Goal: Task Accomplishment & Management: Manage account settings

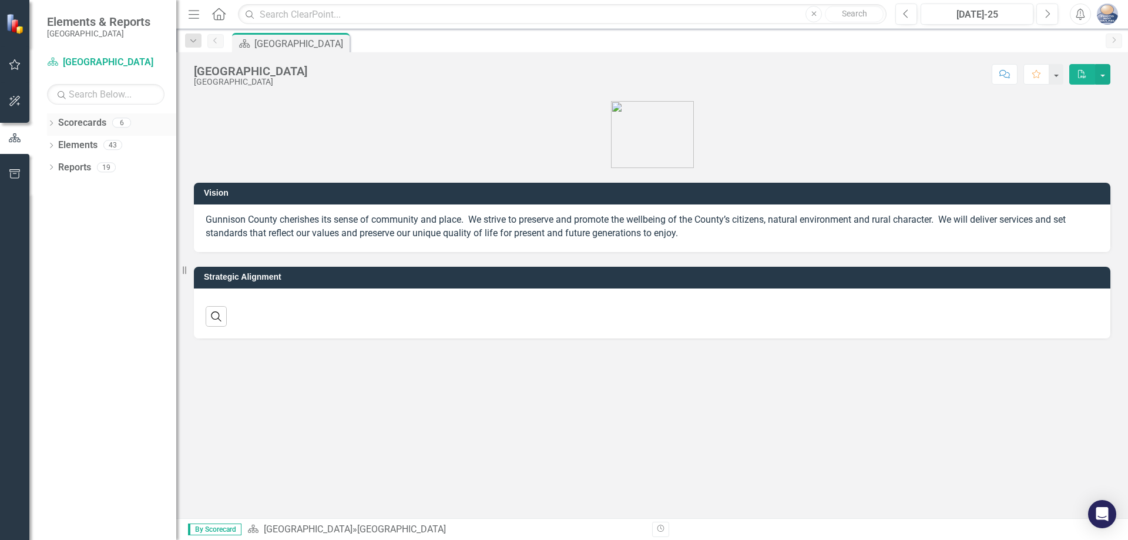
click at [52, 125] on icon "Dropdown" at bounding box center [51, 124] width 8 height 6
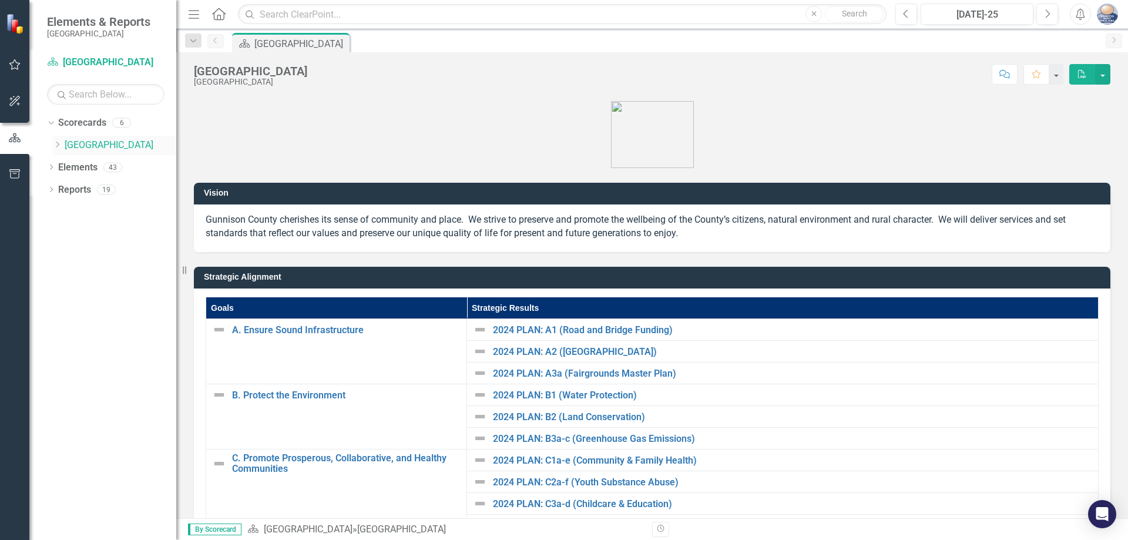
click at [56, 148] on icon at bounding box center [57, 145] width 3 height 6
click at [71, 166] on icon "Dropdown" at bounding box center [69, 166] width 9 height 7
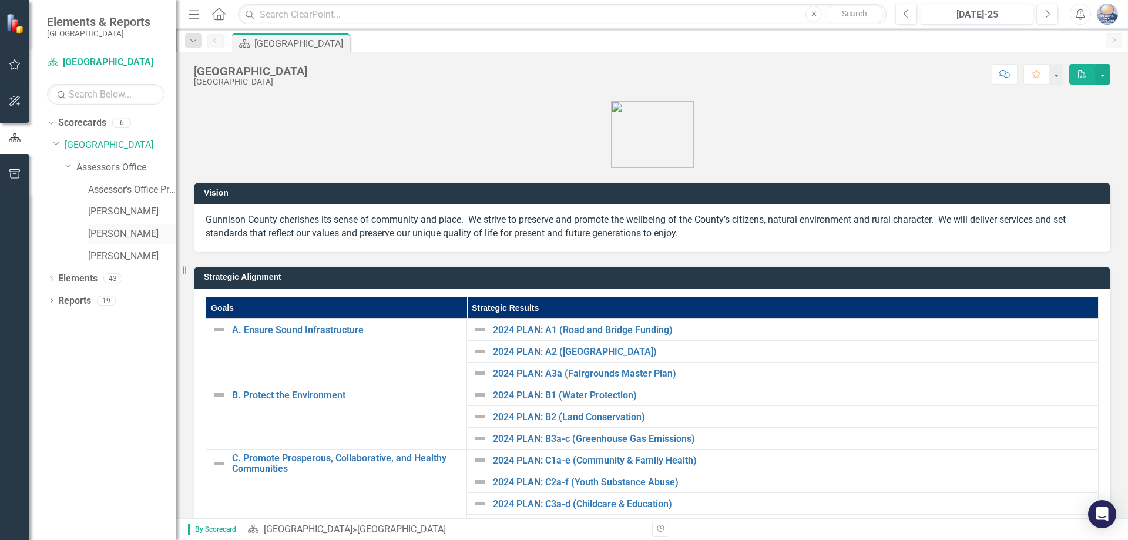
click at [112, 237] on link "[PERSON_NAME]" at bounding box center [132, 234] width 88 height 14
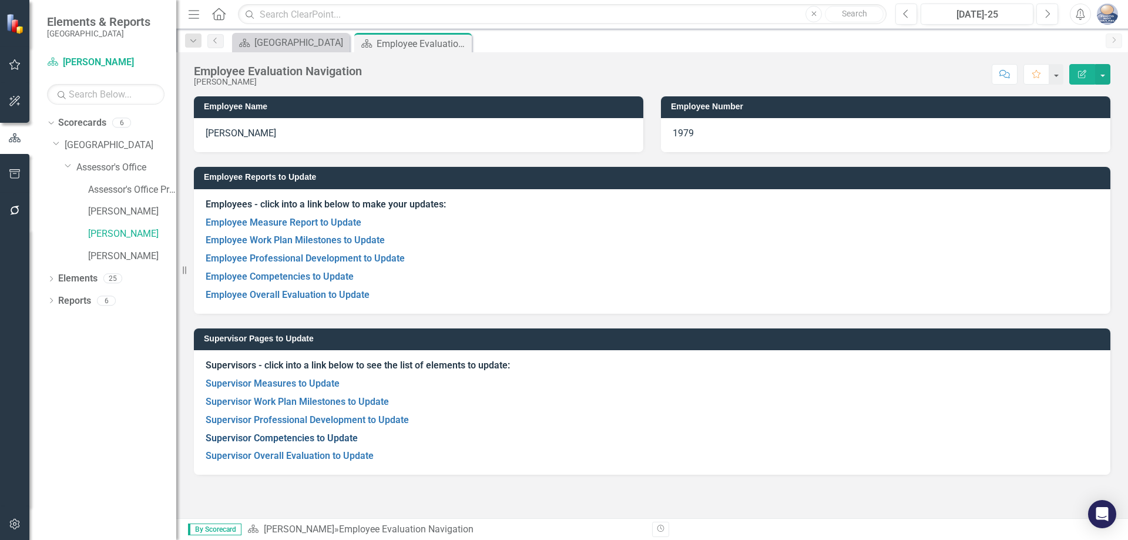
click at [330, 436] on link "Supervisor Competencies to Update" at bounding box center [282, 438] width 152 height 11
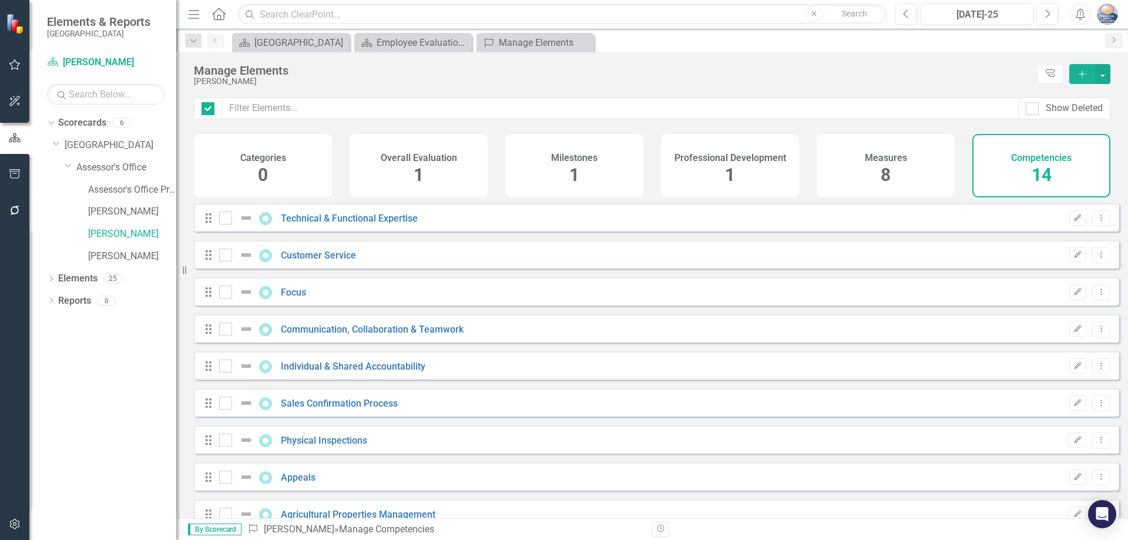
checkbox input "false"
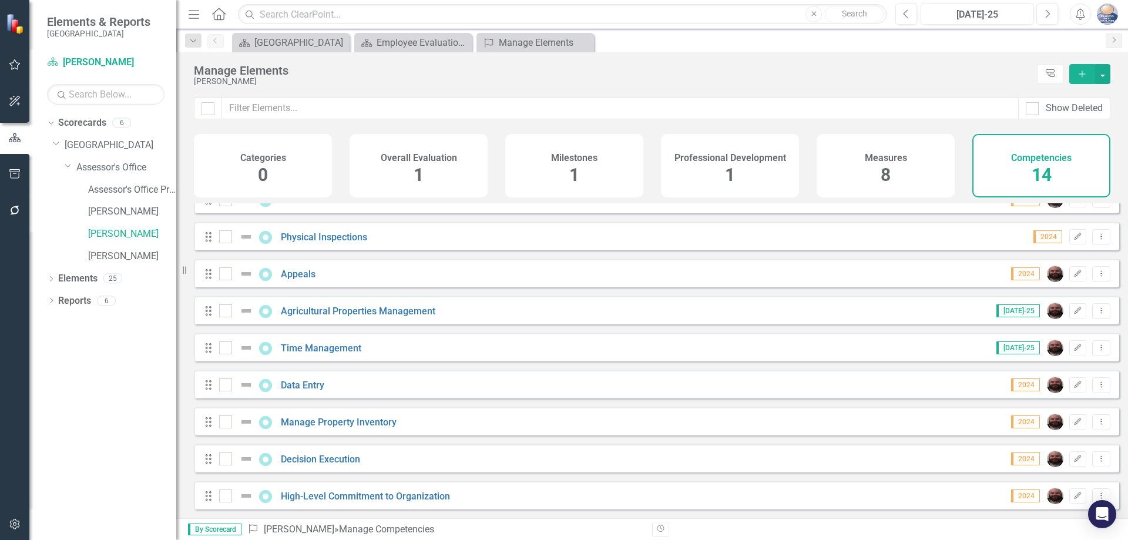
scroll to position [212, 0]
click at [879, 176] on div "Measures 8" at bounding box center [886, 165] width 138 height 63
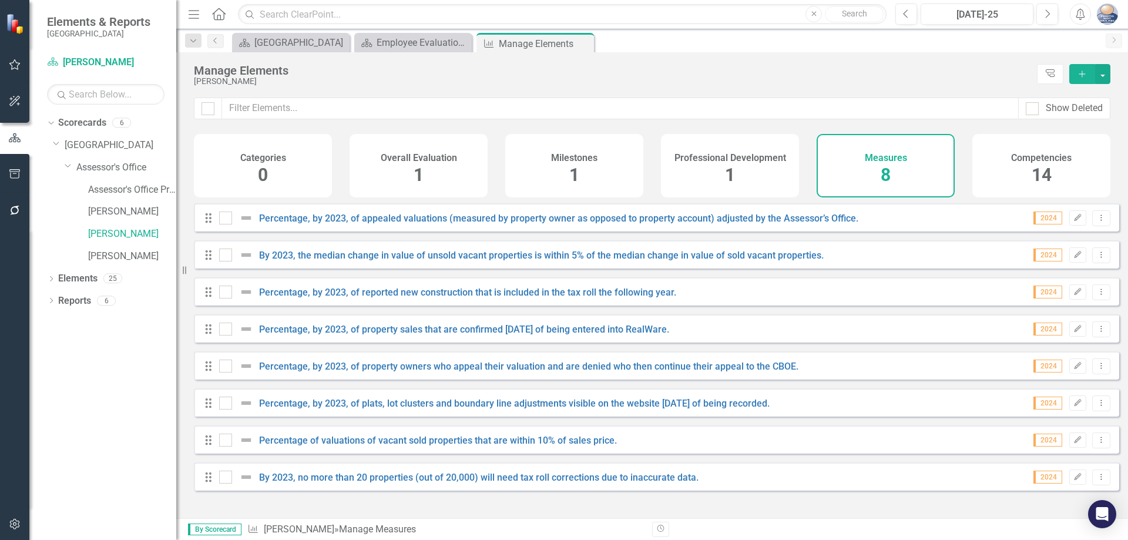
click at [1026, 179] on div "Competencies 14" at bounding box center [1042, 165] width 138 height 63
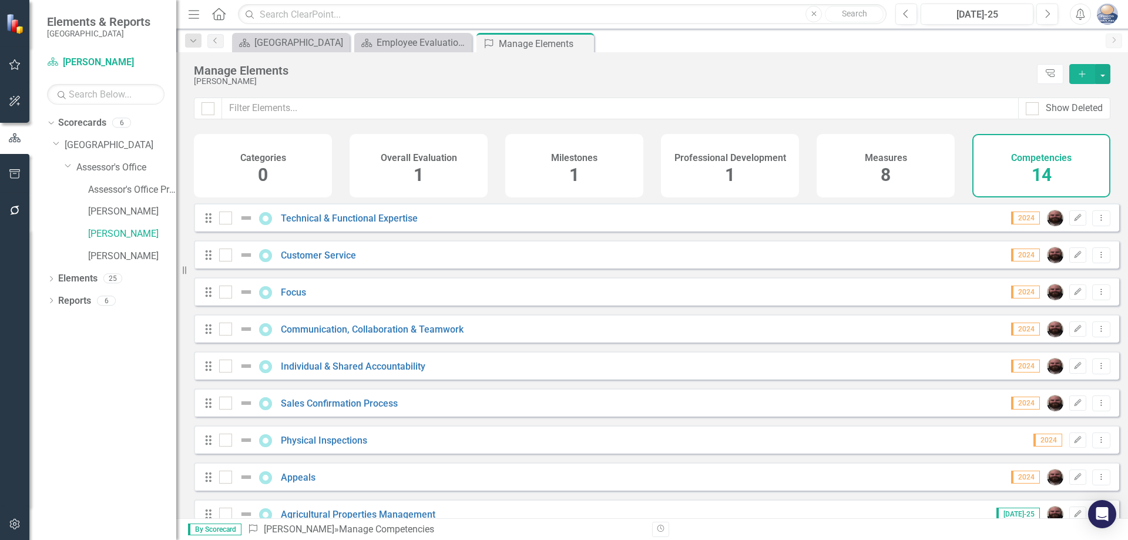
click at [584, 165] on div "Milestones 1" at bounding box center [574, 165] width 138 height 63
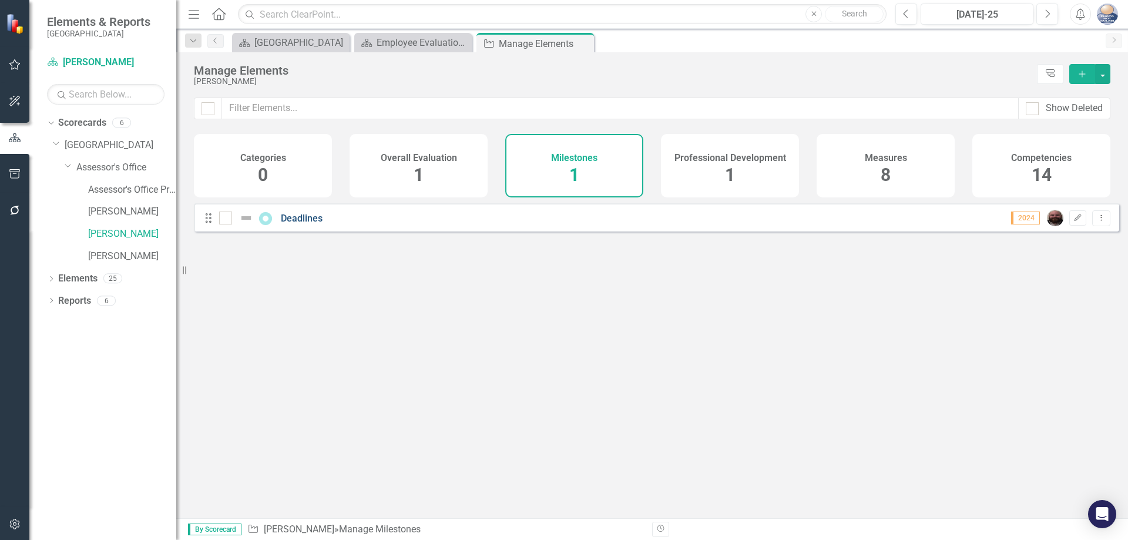
click at [298, 224] on link "Deadlines" at bounding box center [302, 218] width 42 height 11
